Goal: Task Accomplishment & Management: Complete application form

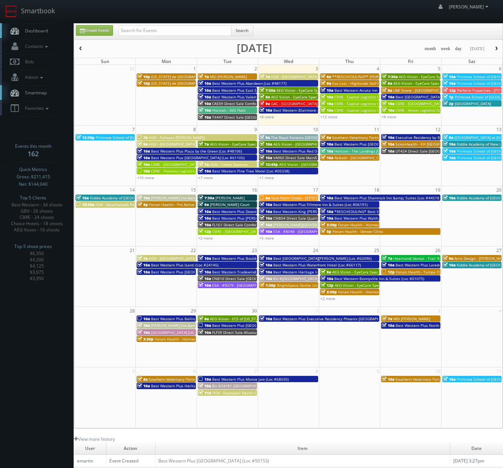
click at [405, 70] on td "5" at bounding box center [410, 69] width 61 height 8
type input "[DATE]"
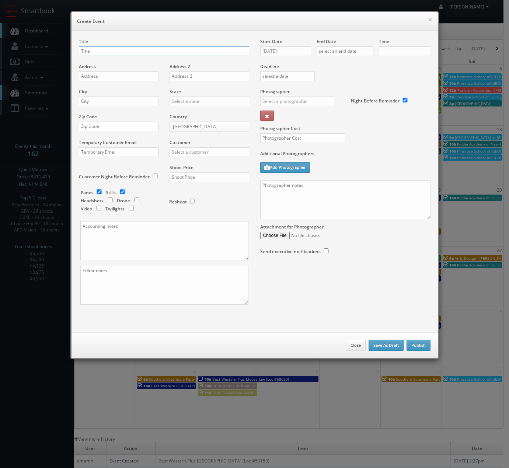
checkbox input "true"
type input "10:00am"
checkbox input "true"
click at [153, 52] on input "MFK -" at bounding box center [164, 51] width 170 height 10
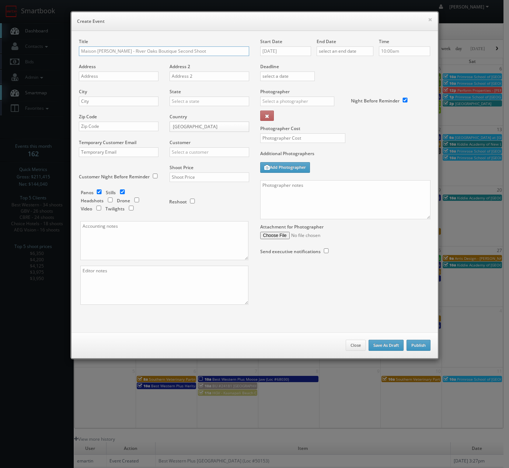
type input "Maison [PERSON_NAME] - River Oaks Boutique Second Shoot"
drag, startPoint x: 119, startPoint y: 75, endPoint x: 111, endPoint y: 75, distance: 8.9
click at [119, 74] on input "text" at bounding box center [119, 77] width 80 height 10
type input "[STREET_ADDRESS]"
type input "H"
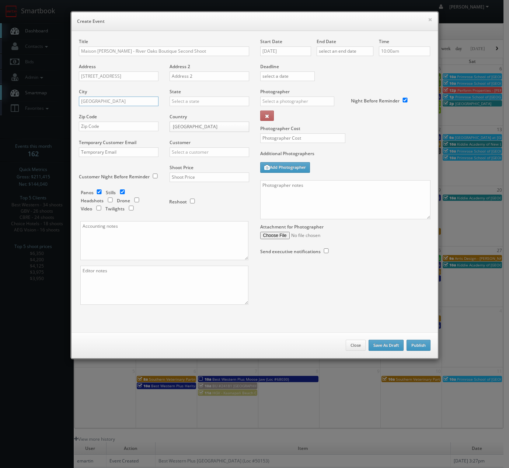
type input "[GEOGRAPHIC_DATA]"
type input "[US_STATE]"
click at [189, 113] on div "[US_STATE]" at bounding box center [209, 113] width 79 height 12
click at [135, 123] on input "text" at bounding box center [119, 127] width 80 height 10
type input "77027"
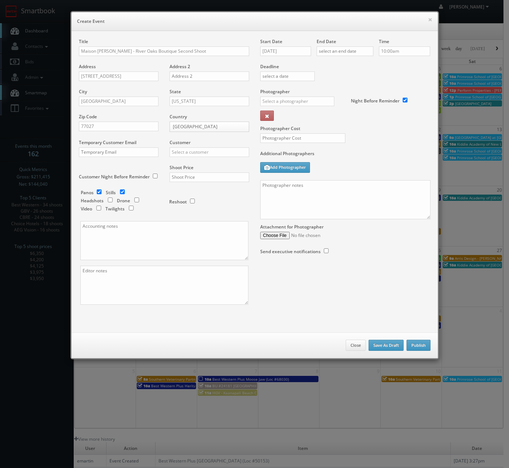
click at [191, 160] on div "Customer Choice Hotels ACC Concept3D Firebirds GBV Choice Hotels Canada Heartla…" at bounding box center [206, 151] width 85 height 25
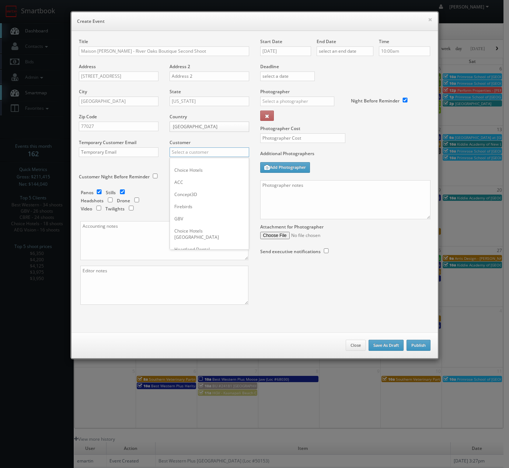
click at [198, 151] on input "text" at bounding box center [210, 152] width 80 height 10
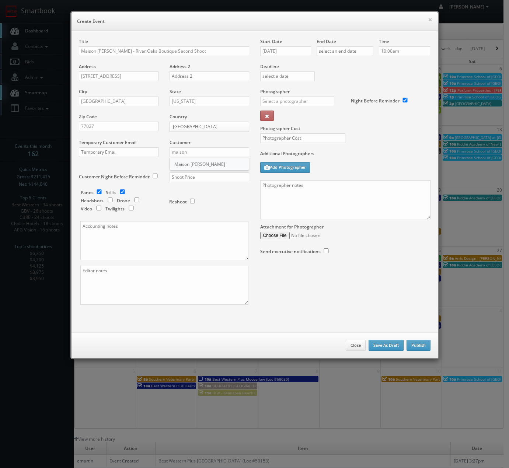
click at [201, 166] on div "Maison [PERSON_NAME]" at bounding box center [209, 164] width 79 height 12
type input "Maison [PERSON_NAME]"
click at [194, 175] on input "text" at bounding box center [210, 177] width 80 height 10
type input "875"
click at [202, 188] on div "Shoot Price 875" at bounding box center [206, 176] width 85 height 25
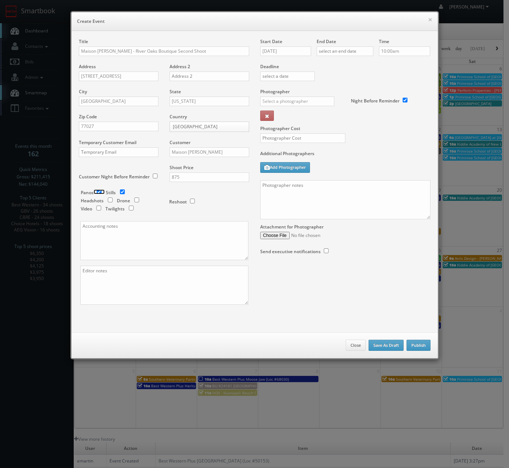
drag, startPoint x: 97, startPoint y: 192, endPoint x: 129, endPoint y: 212, distance: 37.9
click at [97, 192] on input "checkbox" at bounding box center [99, 191] width 11 height 5
checkbox input "false"
drag, startPoint x: 402, startPoint y: 48, endPoint x: 317, endPoint y: 41, distance: 84.7
click at [317, 41] on div "Start Date [DATE] End Date Time 10:00am Deadline Photographer _justin _photog1 …" at bounding box center [345, 153] width 181 height 231
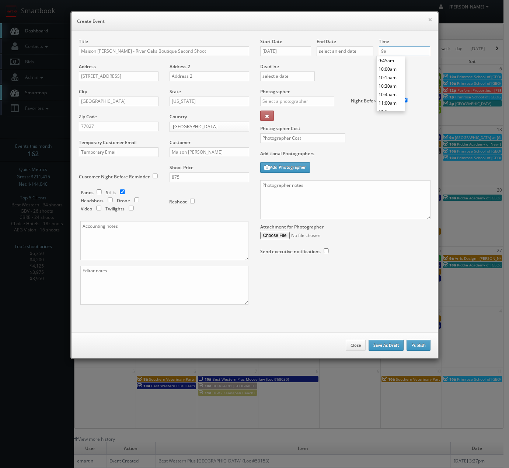
scroll to position [297, 0]
type input "9:00am"
click at [387, 65] on li "9:00am" at bounding box center [391, 69] width 28 height 8
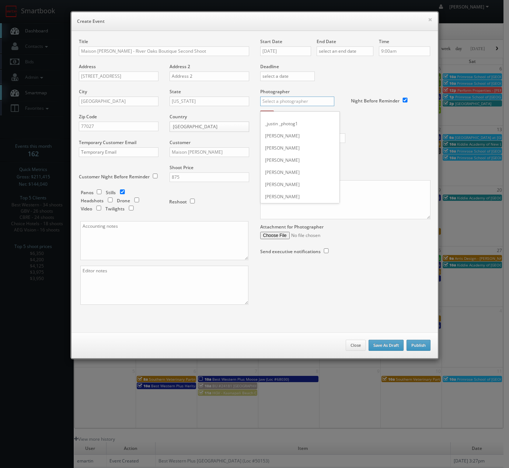
click at [290, 100] on input "text" at bounding box center [297, 102] width 74 height 10
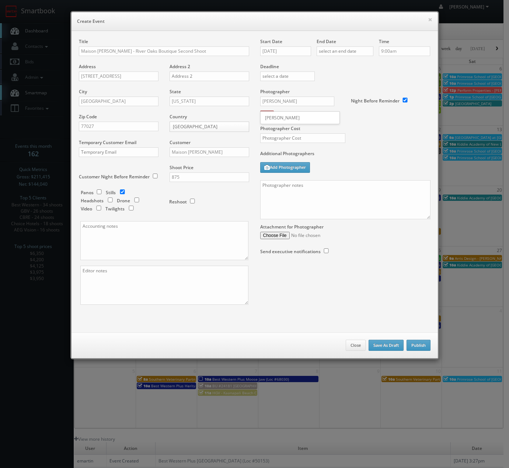
click at [289, 119] on div "[PERSON_NAME]" at bounding box center [300, 118] width 79 height 12
type input "[PERSON_NAME]"
click at [290, 198] on textarea at bounding box center [345, 199] width 170 height 39
paste textarea "this is a whole refresh of the space. Since we last took the photos we installe…"
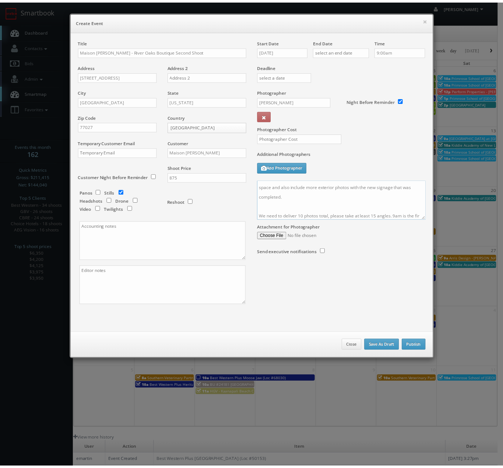
scroll to position [27, 0]
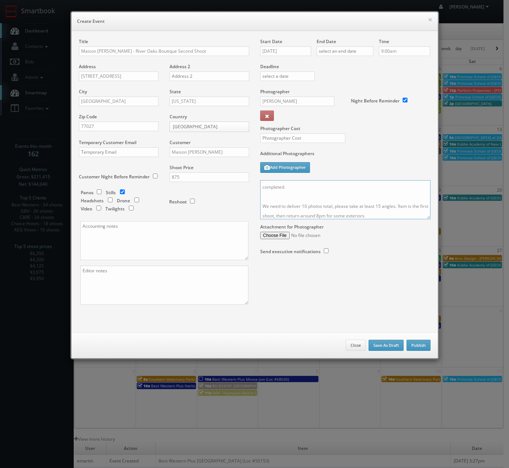
type textarea "this is a whole refresh of the space. Since we last took the photos we installe…"
click at [300, 140] on input "text" at bounding box center [302, 138] width 85 height 10
type input "400"
drag, startPoint x: 365, startPoint y: 135, endPoint x: 355, endPoint y: 160, distance: 27.2
click at [365, 134] on div "Photographer Cost 400" at bounding box center [345, 119] width 181 height 62
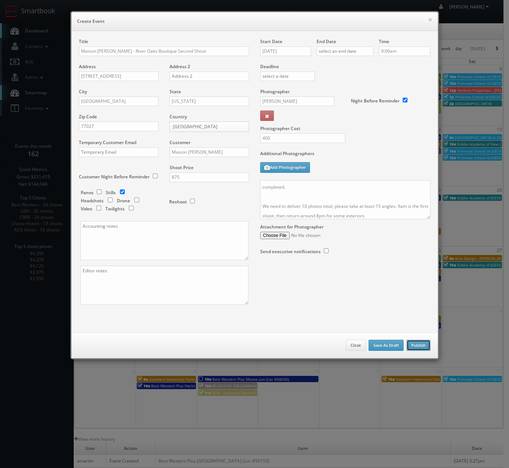
click at [413, 345] on button "Publish" at bounding box center [419, 345] width 24 height 11
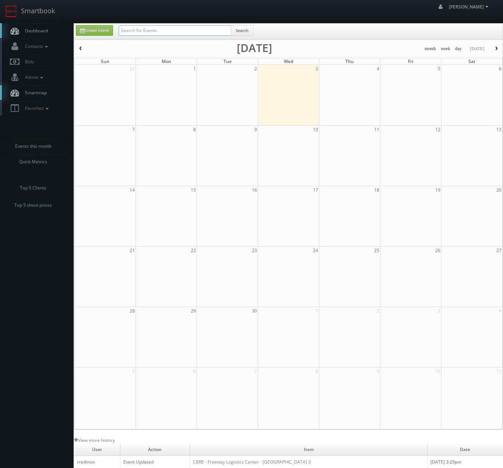
click at [131, 31] on input "text" at bounding box center [175, 30] width 113 height 10
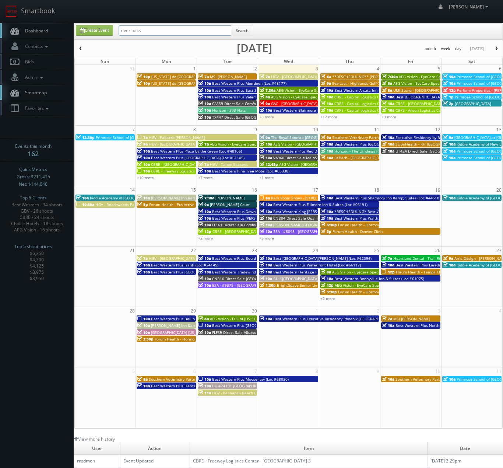
type input "river oaks"
